Goal: Task Accomplishment & Management: Complete application form

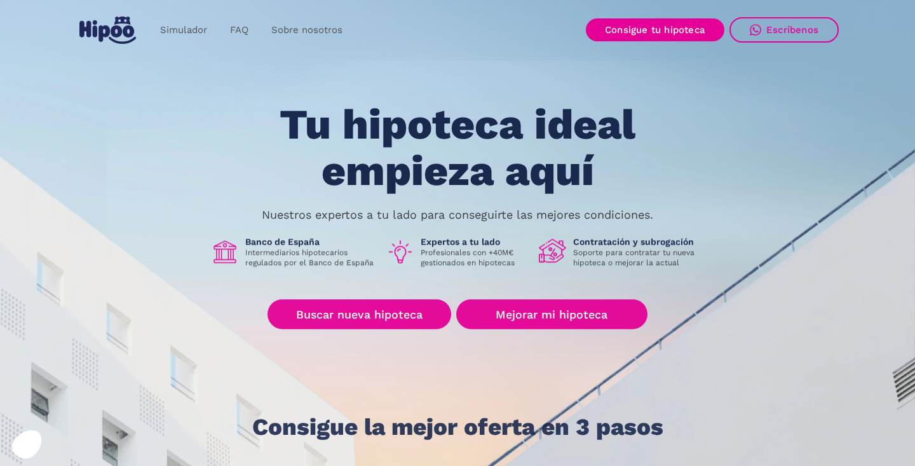
scroll to position [61, 0]
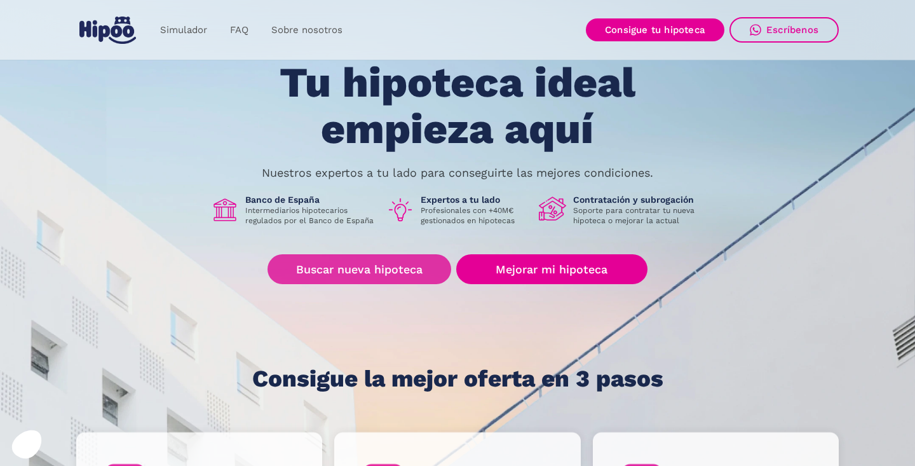
click at [344, 261] on link "Buscar nueva hipoteca" at bounding box center [359, 269] width 184 height 30
